Goal: Information Seeking & Learning: Find specific fact

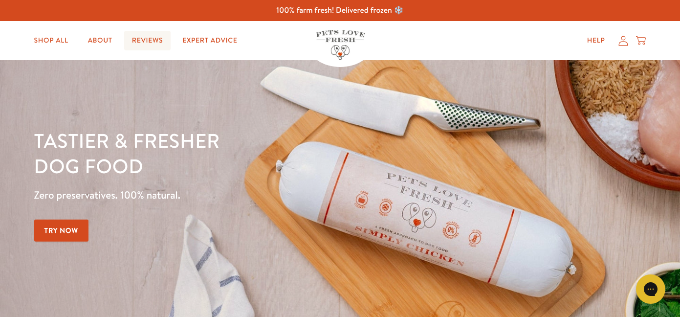
click at [154, 42] on link "Reviews" at bounding box center [147, 41] width 46 height 20
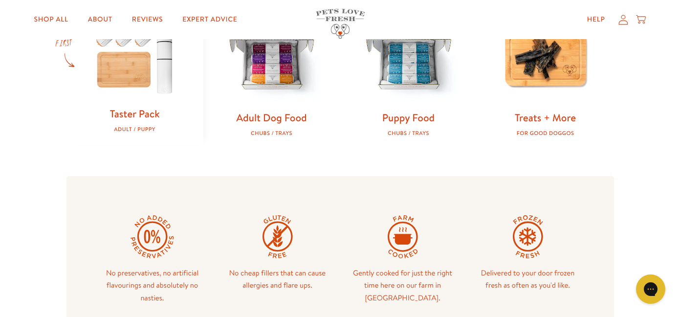
scroll to position [351, 0]
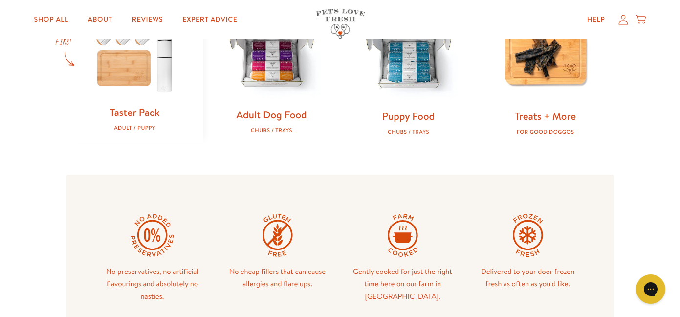
click at [266, 78] on img at bounding box center [272, 55] width 106 height 106
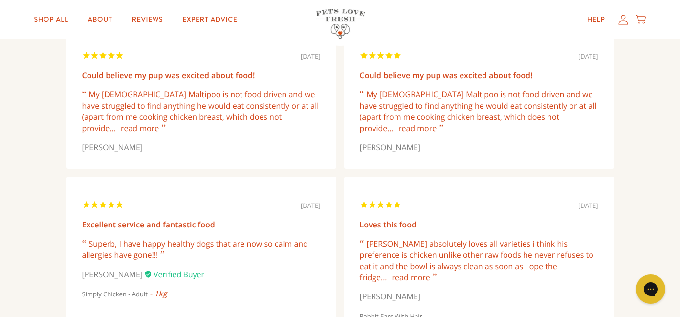
scroll to position [664, 0]
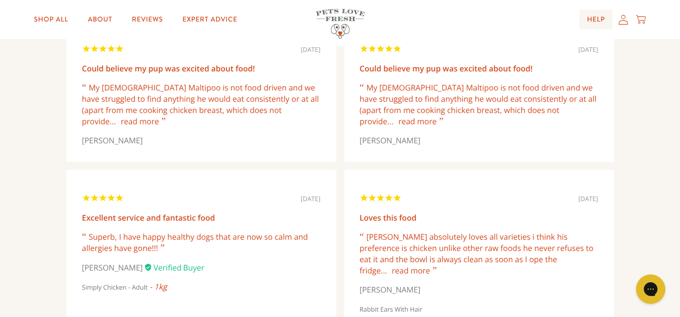
click at [595, 19] on link "Help" at bounding box center [596, 20] width 34 height 20
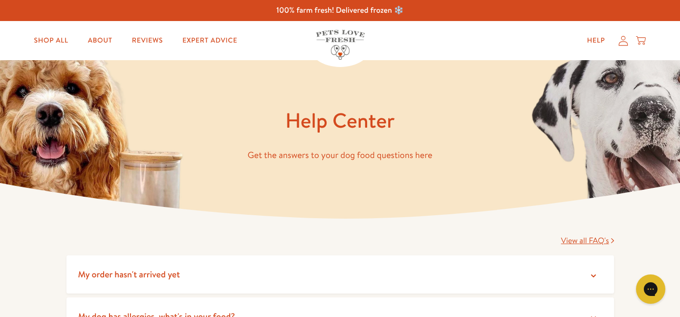
click at [253, 155] on p "Get the answers to your dog food questions here" at bounding box center [339, 155] width 547 height 15
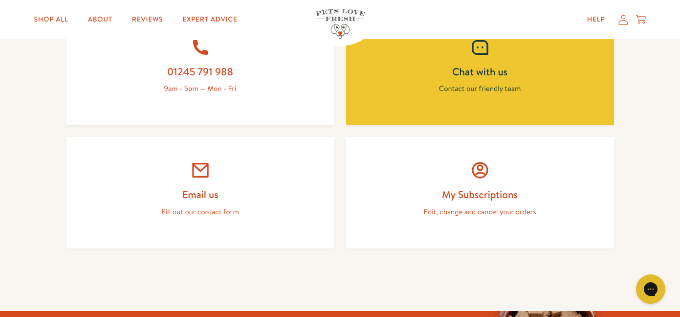
scroll to position [469, 0]
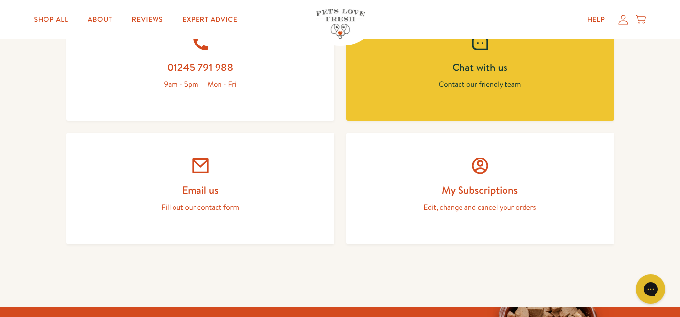
click at [413, 85] on p "Contact our friendly team" at bounding box center [480, 84] width 221 height 13
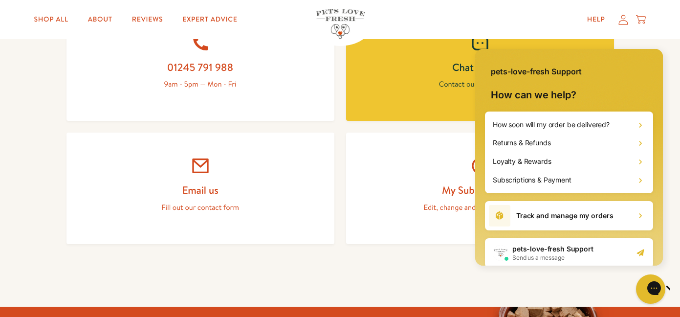
scroll to position [0, 0]
click at [539, 249] on h2 "pets-love-fresh Support" at bounding box center [552, 249] width 81 height 10
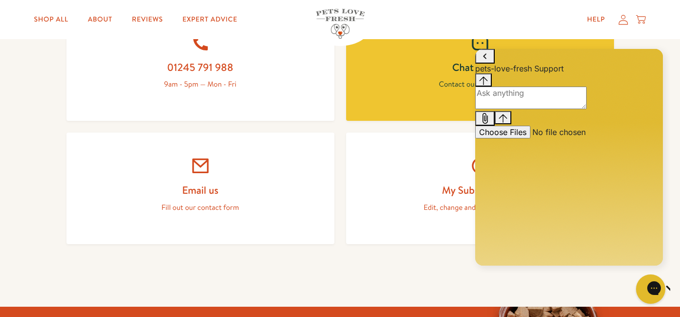
click at [495, 109] on textarea "live chat message input" at bounding box center [530, 98] width 111 height 22
type textarea "what is the fibre content"
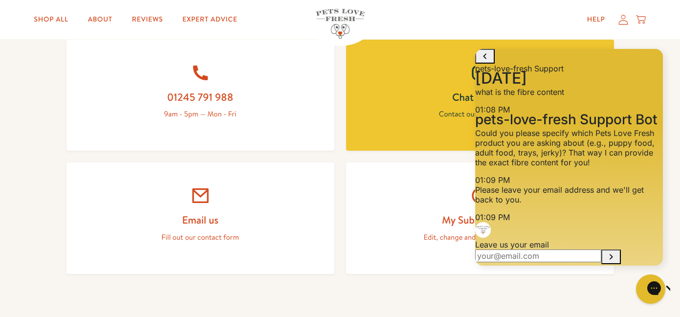
scroll to position [436, 0]
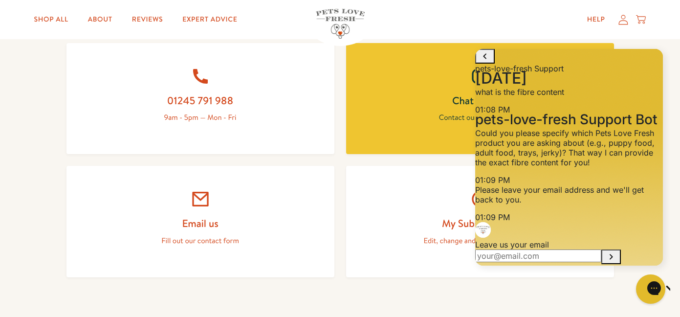
click at [661, 169] on div "October 5 1:08 PM. You said: what is the fibre content 01:08 PM 1:09 PM. pets-l…" at bounding box center [569, 281] width 188 height 417
drag, startPoint x: 661, startPoint y: 169, endPoint x: 641, endPoint y: 115, distance: 57.4
click at [641, 115] on div "October 5 1:08 PM. You said: what is the fibre content 01:08 PM 1:09 PM. pets-l…" at bounding box center [569, 281] width 188 height 417
drag, startPoint x: 661, startPoint y: 204, endPoint x: 657, endPoint y: 175, distance: 30.1
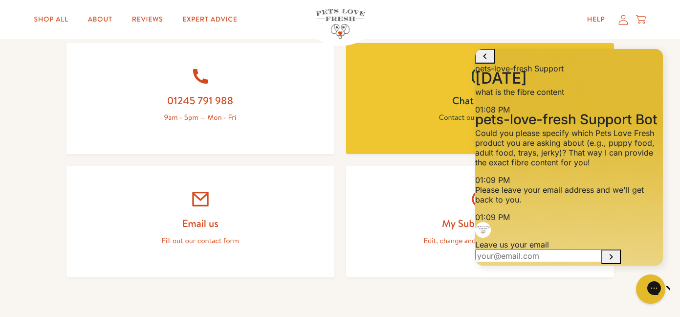
click at [657, 175] on div "October 5 1:08 PM. You said: what is the fibre content 01:08 PM 1:09 PM. pets-l…" at bounding box center [569, 281] width 188 height 417
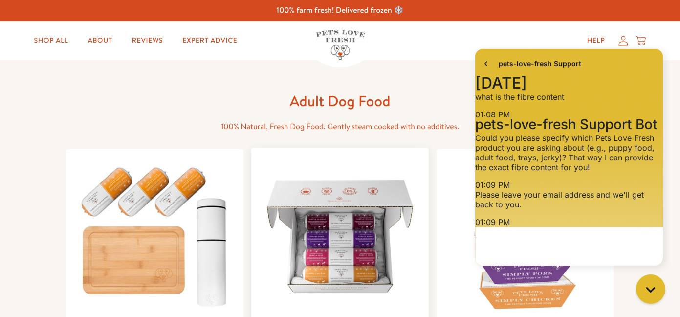
scroll to position [139, 0]
click at [325, 264] on img at bounding box center [340, 236] width 162 height 162
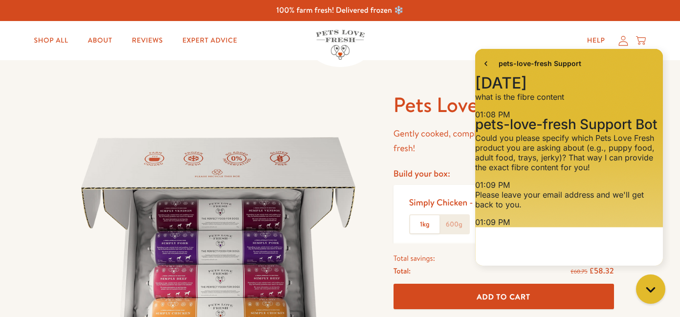
scroll to position [139, 0]
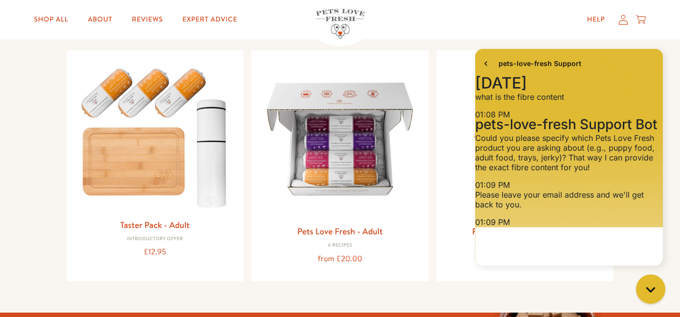
scroll to position [97, 0]
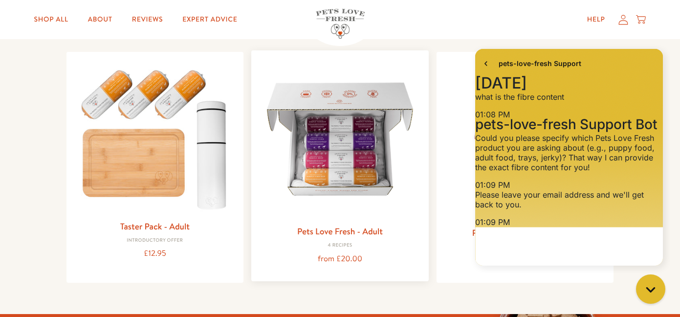
click at [313, 124] on img at bounding box center [340, 139] width 162 height 162
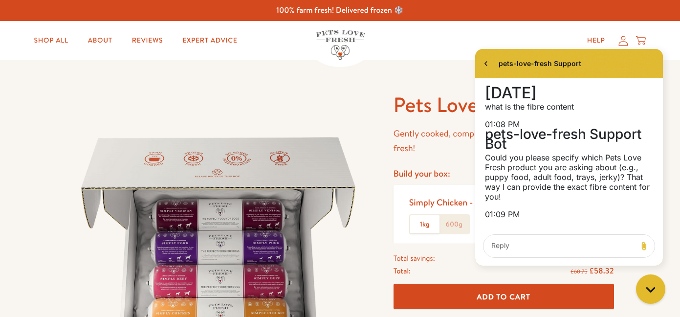
scroll to position [139, 0]
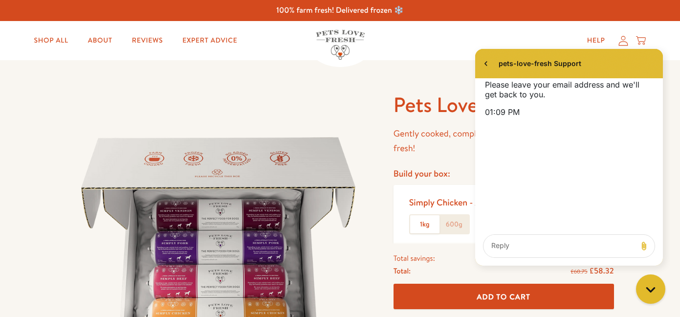
click at [262, 211] on img at bounding box center [218, 243] width 304 height 304
click at [264, 284] on img at bounding box center [218, 243] width 304 height 304
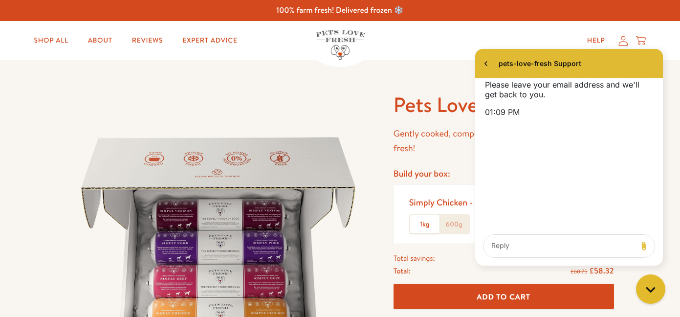
click at [204, 284] on img at bounding box center [218, 243] width 304 height 304
click at [260, 284] on img at bounding box center [218, 243] width 304 height 304
click at [508, 59] on span "pets-love-fresh Support" at bounding box center [540, 64] width 83 height 10
